Goal: Use online tool/utility: Utilize a website feature to perform a specific function

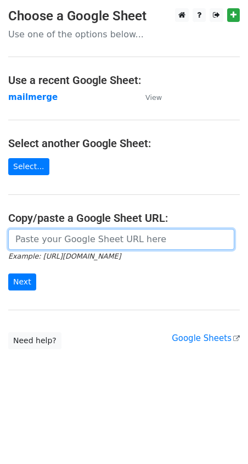
click at [78, 240] on input "url" at bounding box center [121, 239] width 226 height 21
paste input "https://docs.google.com/spreadsheets/d/1WAesjKfmY17GnHiqoci-_59yfCCePDc0WRSlVSY…"
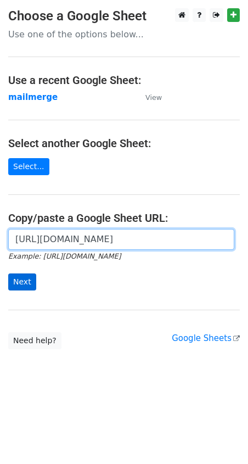
type input "https://docs.google.com/spreadsheets/d/1WAesjKfmY17GnHiqoci-_59yfCCePDc0WRSlVSY…"
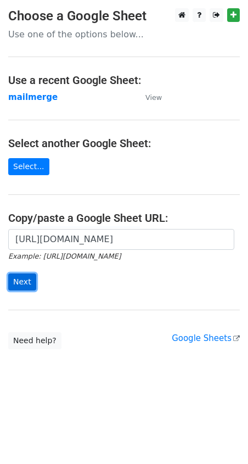
scroll to position [0, 0]
click at [24, 287] on input "Next" at bounding box center [22, 281] width 28 height 17
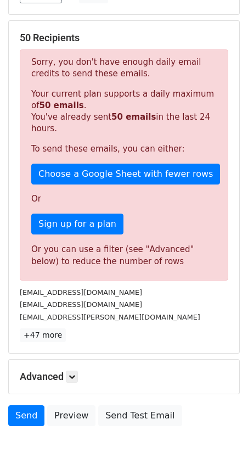
scroll to position [144, 0]
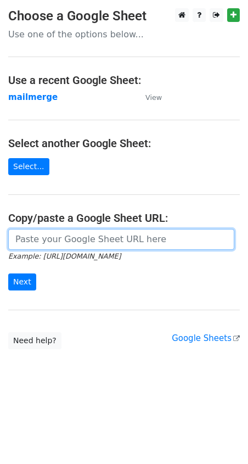
click at [88, 235] on input "url" at bounding box center [121, 239] width 226 height 21
paste input "https://docs.google.com/spreadsheets/d/1WAesjKfmY17GnHiqoci-_59yfCCePDc0WRSlVSY…"
type input "https://docs.google.com/spreadsheets/d/1WAesjKfmY17GnHiqoci-_59yfCCePDc0WRSlVSY…"
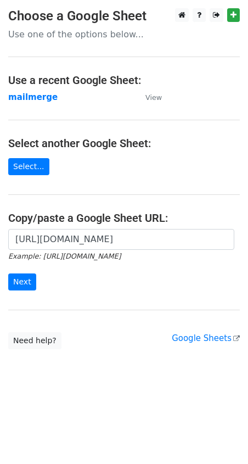
scroll to position [0, 0]
click at [15, 291] on div "https://docs.google.com/spreadsheets/d/1WAesjKfmY17GnHiqoci-_59yfCCePDc0WRSlVSY…" at bounding box center [124, 265] width 248 height 72
click at [17, 283] on input "Next" at bounding box center [22, 281] width 28 height 17
